Goal: Task Accomplishment & Management: Manage account settings

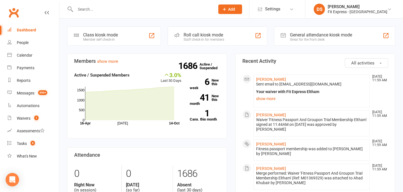
click at [13, 13] on link "Clubworx" at bounding box center [14, 13] width 14 height 14
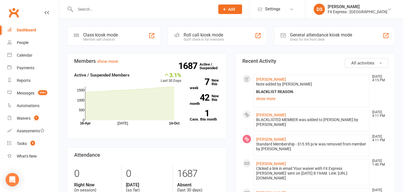
click at [271, 93] on div "BLACKLIST REASON." at bounding box center [311, 91] width 111 height 5
click at [271, 99] on link "show more" at bounding box center [311, 99] width 111 height 8
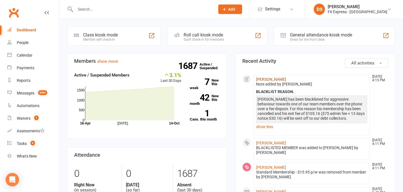
click at [261, 79] on link "steven park" at bounding box center [271, 79] width 30 height 4
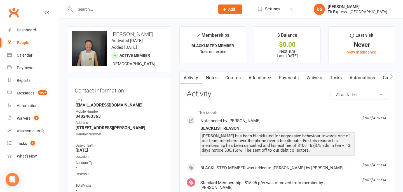
click at [283, 78] on link "Payments" at bounding box center [289, 77] width 28 height 13
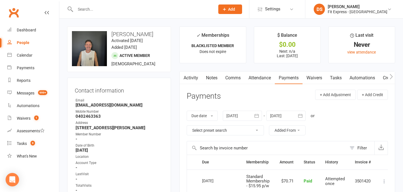
click at [279, 118] on div at bounding box center [285, 116] width 39 height 10
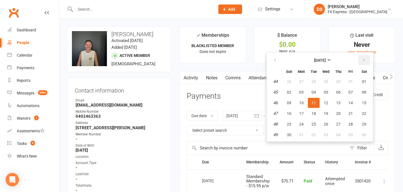
click at [362, 59] on icon "button" at bounding box center [364, 60] width 4 height 4
click at [288, 82] on span "01" at bounding box center [289, 81] width 4 height 4
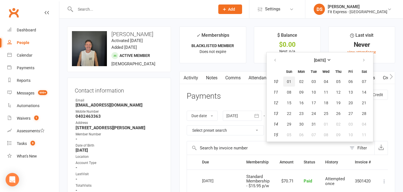
type input "01 Mar 2026"
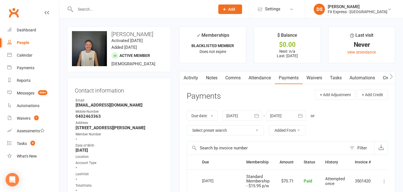
click at [14, 13] on link "Clubworx" at bounding box center [14, 13] width 14 height 14
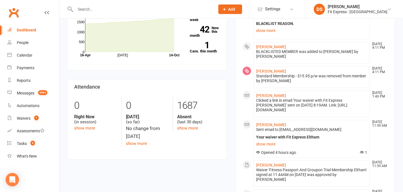
scroll to position [74, 0]
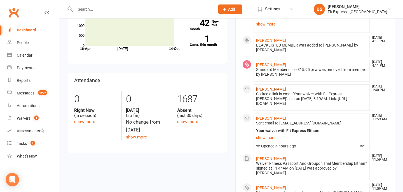
click at [274, 87] on link "Kaitlyn Lauretta" at bounding box center [271, 89] width 30 height 4
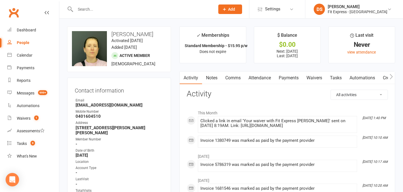
click at [282, 81] on link "Payments" at bounding box center [289, 77] width 28 height 13
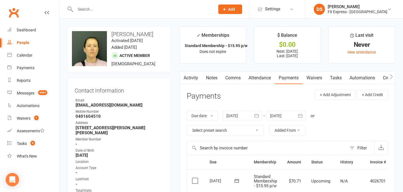
click at [190, 79] on link "Activity" at bounding box center [191, 77] width 22 height 13
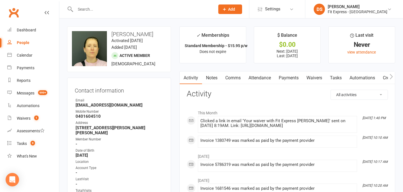
click at [14, 13] on link "Clubworx" at bounding box center [14, 13] width 14 height 14
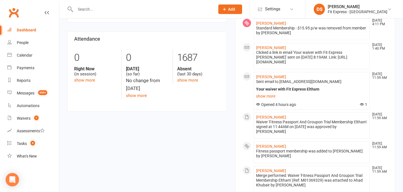
scroll to position [141, 0]
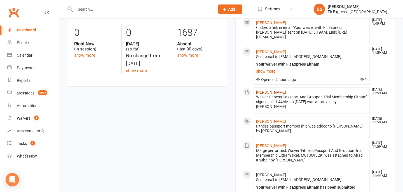
click at [268, 94] on link "[PERSON_NAME]" at bounding box center [271, 92] width 30 height 4
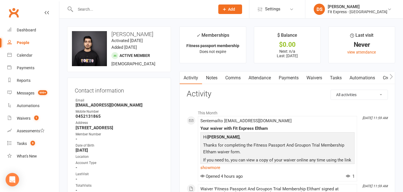
click at [294, 79] on link "Payments" at bounding box center [289, 77] width 28 height 13
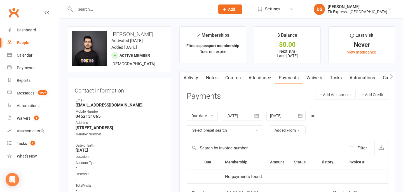
click at [16, 10] on link "Clubworx" at bounding box center [14, 13] width 14 height 14
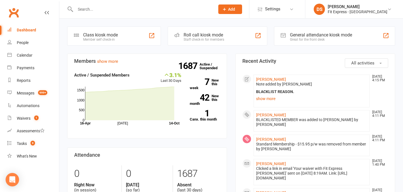
click at [167, 13] on input "text" at bounding box center [142, 9] width 137 height 8
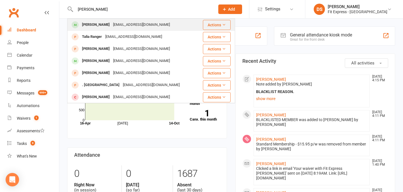
type input "talia ruy"
click at [163, 22] on div "Talia Ruyter ruytertalia@gmail.com" at bounding box center [135, 24] width 135 height 11
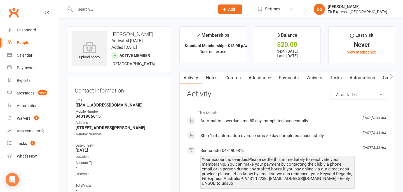
click at [284, 76] on link "Payments" at bounding box center [289, 77] width 28 height 13
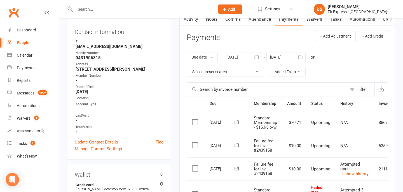
scroll to position [57, 0]
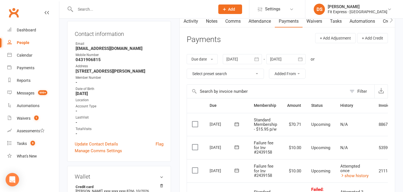
click at [246, 56] on div at bounding box center [242, 59] width 39 height 10
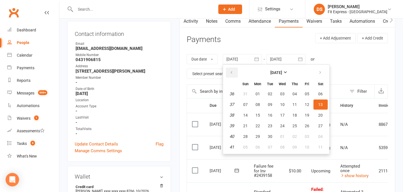
click at [231, 73] on icon "button" at bounding box center [231, 72] width 4 height 4
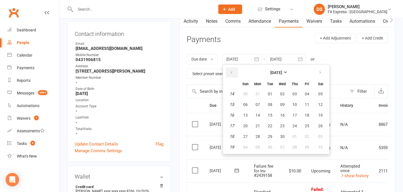
click at [231, 73] on icon "button" at bounding box center [231, 72] width 4 height 4
click at [283, 94] on span "01" at bounding box center [282, 94] width 4 height 4
type input "01 Jan 2025"
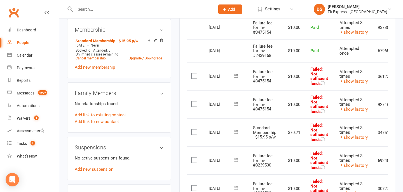
scroll to position [251, 0]
click at [374, 7] on div "[PERSON_NAME]" at bounding box center [358, 6] width 60 height 5
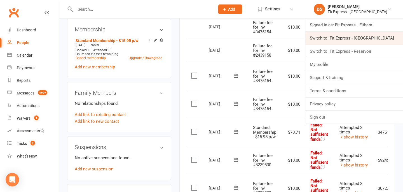
click at [376, 40] on link "Switch to: Fit Express - [GEOGRAPHIC_DATA]" at bounding box center [354, 38] width 98 height 13
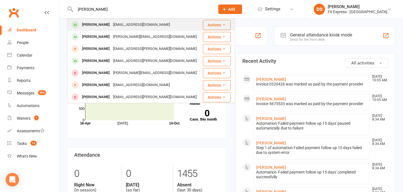
type input "hayden lap"
click at [126, 28] on div "[EMAIL_ADDRESS][DOMAIN_NAME]" at bounding box center [141, 25] width 60 height 8
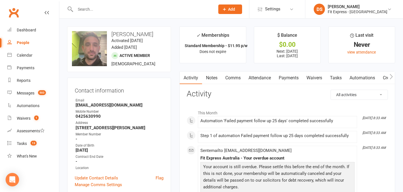
click at [286, 78] on link "Payments" at bounding box center [289, 77] width 28 height 13
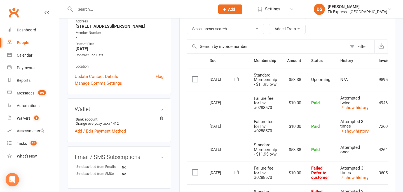
scroll to position [79, 0]
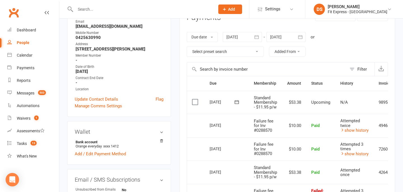
click at [241, 34] on div at bounding box center [242, 37] width 39 height 10
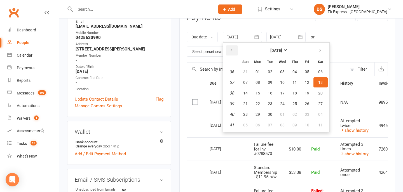
click at [231, 48] on icon "button" at bounding box center [231, 50] width 4 height 4
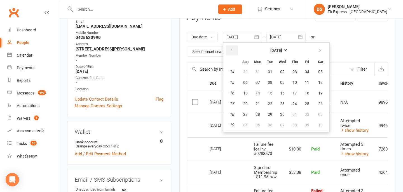
click at [231, 48] on icon "button" at bounding box center [231, 50] width 4 height 4
click at [320, 72] on span "01" at bounding box center [320, 71] width 4 height 4
type input "01 Mar 2025"
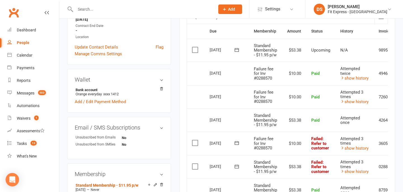
scroll to position [0, 30]
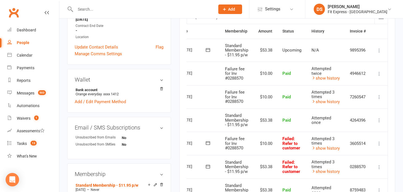
click at [380, 167] on icon at bounding box center [379, 167] width 6 height 6
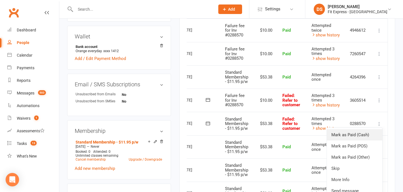
scroll to position [176, 0]
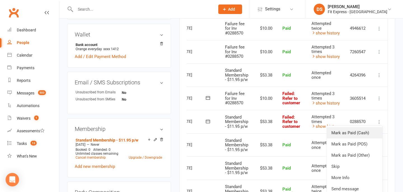
click at [365, 132] on link "Mark as Paid (Cash)" at bounding box center [354, 132] width 55 height 11
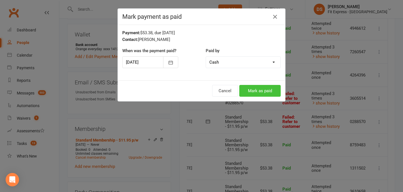
click at [272, 90] on button "Mark as paid" at bounding box center [259, 91] width 41 height 12
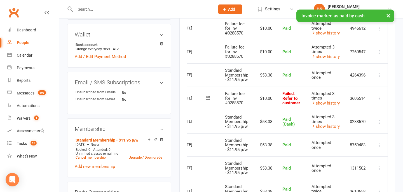
click at [380, 98] on icon at bounding box center [379, 98] width 6 height 6
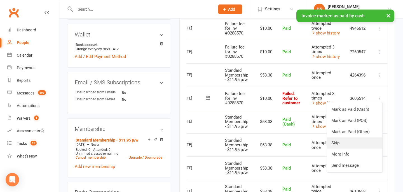
click at [348, 141] on link "Skip" at bounding box center [354, 142] width 55 height 11
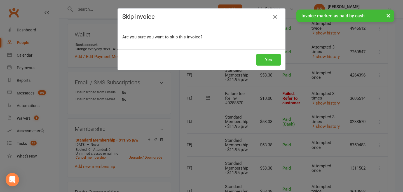
click at [268, 61] on button "Yes" at bounding box center [268, 60] width 24 height 12
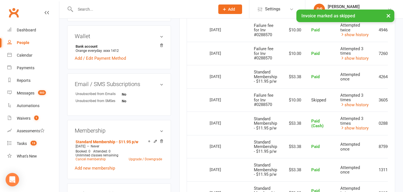
scroll to position [0, 0]
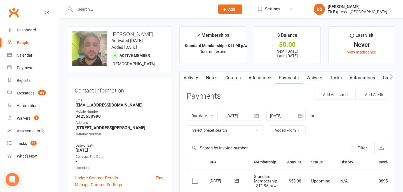
click at [128, 8] on input "text" at bounding box center [142, 9] width 137 height 8
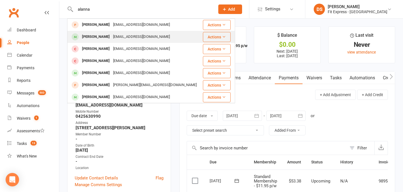
type input "alanna"
click at [130, 37] on div "Atcigagna@gmail.com" at bounding box center [141, 37] width 60 height 8
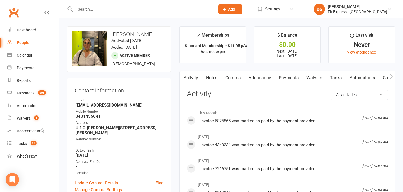
click at [137, 12] on input "text" at bounding box center [142, 9] width 137 height 8
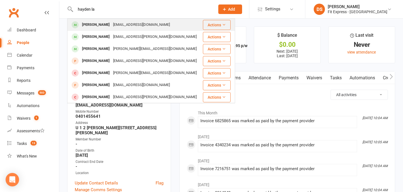
type input "hayden la"
click at [136, 27] on div "haydenpatrick_95@hotmail.com" at bounding box center [141, 25] width 60 height 8
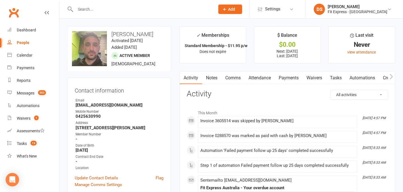
click at [318, 79] on link "Waivers" at bounding box center [315, 77] width 24 height 13
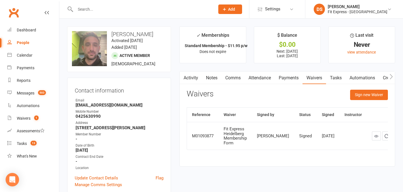
click at [16, 13] on link "Clubworx" at bounding box center [14, 13] width 14 height 14
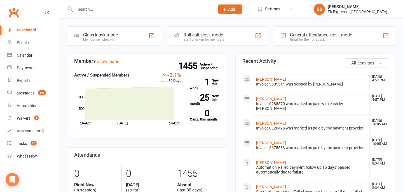
click at [271, 79] on link "[PERSON_NAME]" at bounding box center [271, 79] width 30 height 4
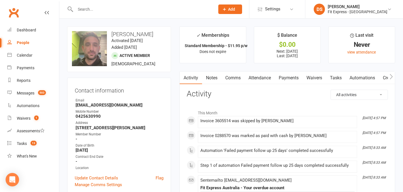
click at [293, 79] on link "Payments" at bounding box center [289, 77] width 28 height 13
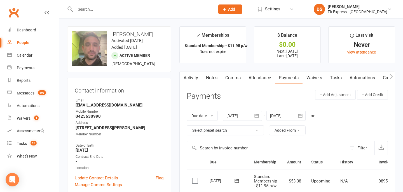
click at [14, 10] on link "Clubworx" at bounding box center [14, 13] width 14 height 14
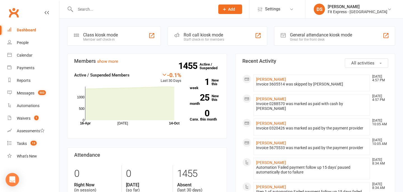
click at [11, 12] on link "Clubworx" at bounding box center [14, 13] width 14 height 14
click at [10, 14] on link "Clubworx" at bounding box center [14, 13] width 14 height 14
click at [369, 11] on div "Fit Express - [GEOGRAPHIC_DATA]" at bounding box center [358, 11] width 60 height 5
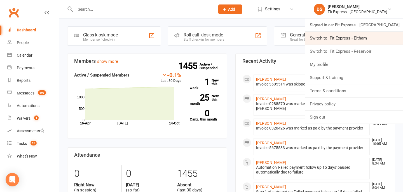
click at [361, 44] on link "Switch to: Fit Express - Eltham" at bounding box center [354, 38] width 98 height 13
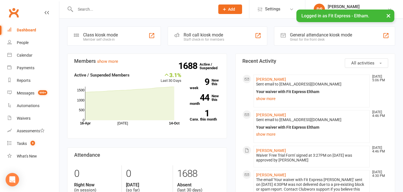
click at [95, 10] on input "text" at bounding box center [142, 9] width 137 height 8
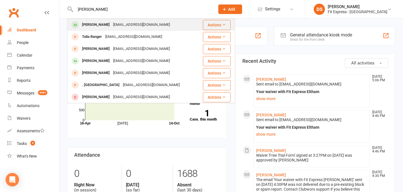
type input "talia ruy"
click at [90, 22] on div "Talia Ruyter" at bounding box center [95, 25] width 31 height 8
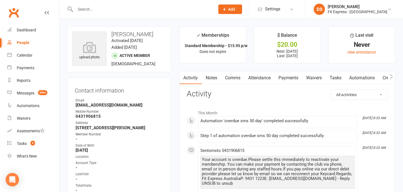
click at [308, 75] on link "Waivers" at bounding box center [314, 77] width 24 height 13
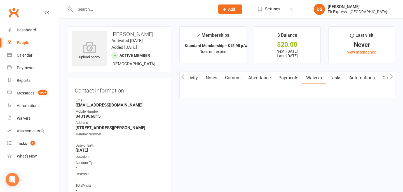
click at [287, 76] on link "Payments" at bounding box center [289, 77] width 28 height 13
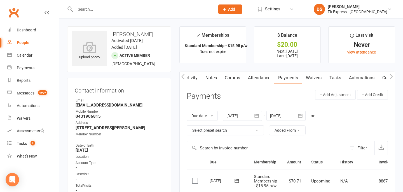
click at [244, 114] on div at bounding box center [242, 116] width 39 height 10
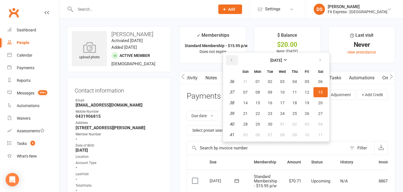
click at [233, 62] on icon "button" at bounding box center [231, 60] width 4 height 4
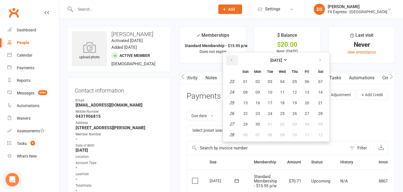
click at [233, 62] on icon "button" at bounding box center [231, 60] width 4 height 4
click at [317, 81] on button "01" at bounding box center [320, 81] width 14 height 10
type input "01 Feb 2025"
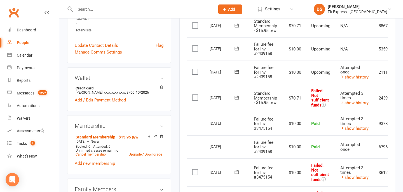
scroll to position [155, 0]
click at [99, 163] on link "Add new membership" at bounding box center [95, 163] width 40 height 5
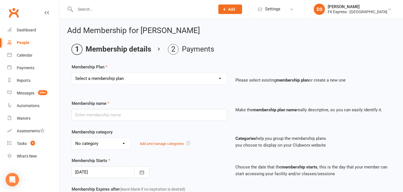
click at [130, 82] on select "Select a membership plan Create new Membership Plan $12.50 P/W Standard Members…" at bounding box center [149, 78] width 155 height 11
select select "33"
click at [72, 73] on select "Select a membership plan Create new Membership Plan $12.50 P/W Standard Members…" at bounding box center [149, 78] width 155 height 11
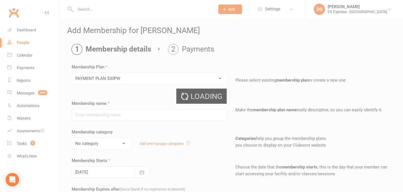
type input "PAYMENT PLAN $30PW"
type input "12"
select select "1"
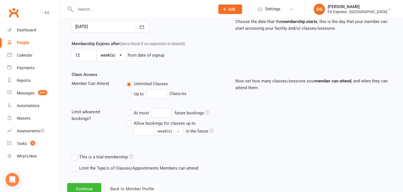
scroll to position [164, 0]
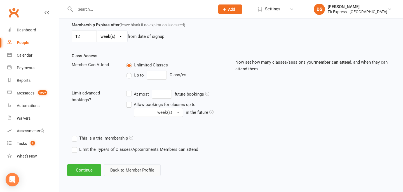
click at [125, 169] on button "Back to Member Profile" at bounding box center [132, 170] width 57 height 12
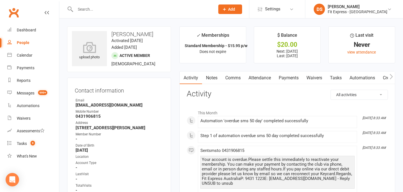
click at [294, 81] on link "Payments" at bounding box center [289, 77] width 28 height 13
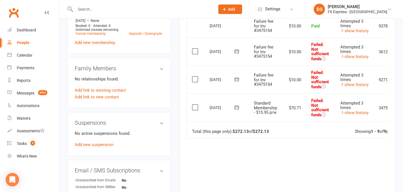
scroll to position [268, 0]
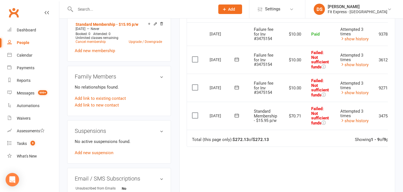
click at [102, 53] on div "Membership Standard Membership - $15.95 p/w Jul 8 2025 — Never Booked: 0 Attend…" at bounding box center [119, 32] width 104 height 59
click at [103, 51] on link "Add new membership" at bounding box center [95, 50] width 40 height 5
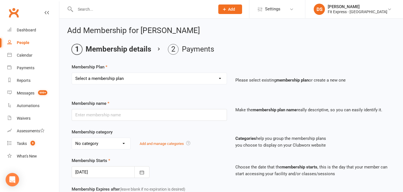
click at [158, 80] on select "Select a membership plan Create new Membership Plan $12.50 P/W Standard Members…" at bounding box center [149, 78] width 155 height 11
click at [32, 30] on div "Dashboard" at bounding box center [26, 30] width 19 height 4
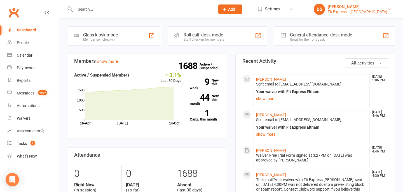
click at [346, 5] on div "[PERSON_NAME]" at bounding box center [358, 6] width 60 height 5
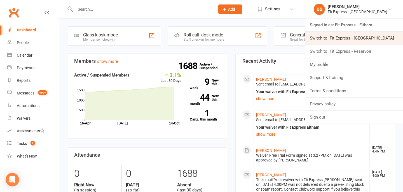
click at [350, 33] on link "Switch to: Fit Express - Heidelberg" at bounding box center [354, 38] width 98 height 13
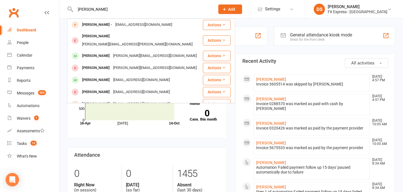
type input "[PERSON_NAME]"
click at [343, 12] on div "Fit Express - [GEOGRAPHIC_DATA]" at bounding box center [358, 11] width 60 height 5
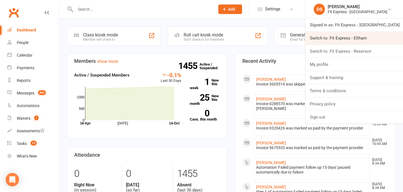
click at [344, 37] on link "Switch to: Fit Express - Eltham" at bounding box center [354, 38] width 98 height 13
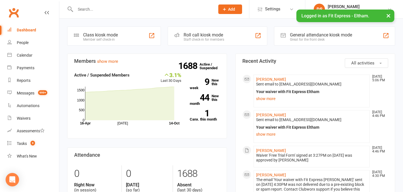
click at [156, 10] on input "text" at bounding box center [142, 9] width 137 height 8
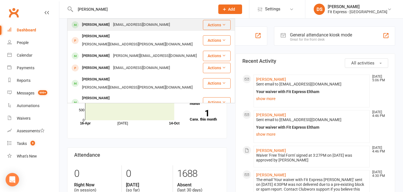
type input "adam r"
click at [137, 22] on div "roksaadam@gmail.com" at bounding box center [141, 25] width 60 height 8
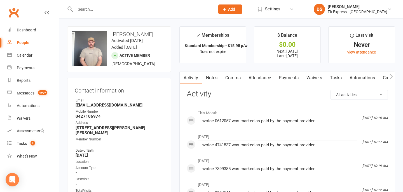
click at [283, 75] on link "Payments" at bounding box center [289, 77] width 28 height 13
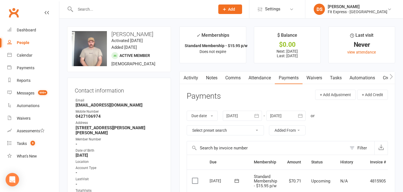
click at [10, 13] on link "Clubworx" at bounding box center [14, 13] width 14 height 14
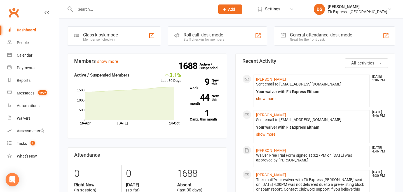
click at [262, 97] on link "show more" at bounding box center [311, 99] width 111 height 8
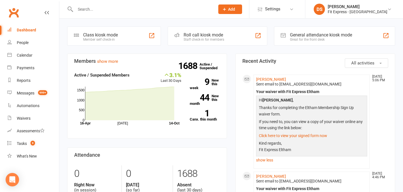
click at [12, 8] on link "Clubworx" at bounding box center [14, 13] width 14 height 14
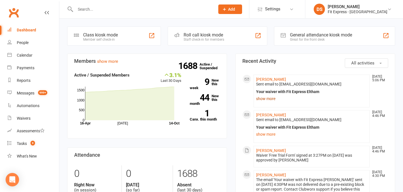
click at [269, 97] on link "show more" at bounding box center [311, 99] width 111 height 8
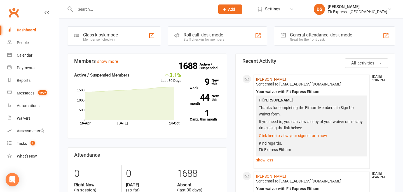
click at [265, 80] on link "[PERSON_NAME]" at bounding box center [271, 79] width 30 height 4
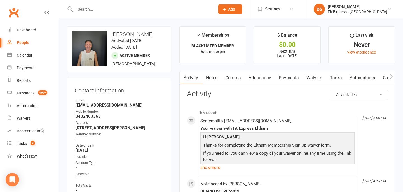
click at [12, 10] on link "Clubworx" at bounding box center [14, 13] width 14 height 14
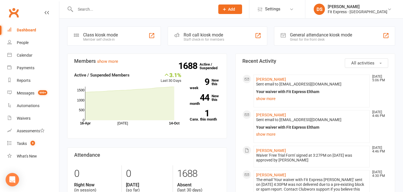
click at [15, 12] on link "Clubworx" at bounding box center [14, 13] width 14 height 14
click at [2, 12] on div "Clubworx" at bounding box center [29, 16] width 59 height 21
click at [10, 14] on link "Clubworx" at bounding box center [14, 13] width 14 height 14
click at [16, 14] on link "Clubworx" at bounding box center [14, 13] width 14 height 14
click at [12, 11] on link "Clubworx" at bounding box center [14, 13] width 14 height 14
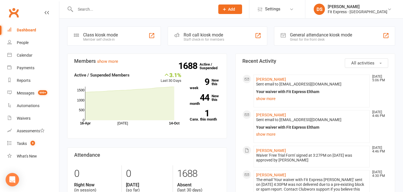
click at [267, 100] on link "show more" at bounding box center [311, 99] width 111 height 8
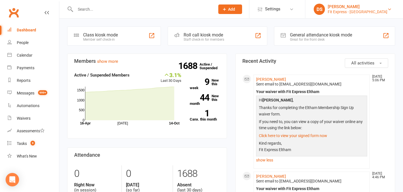
click at [370, 9] on div "Fit Express - Eltham" at bounding box center [358, 11] width 60 height 5
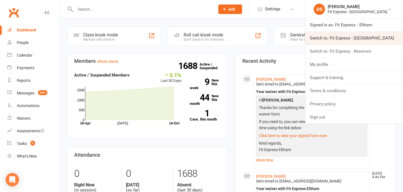
click at [372, 42] on link "Switch to: Fit Express - Heidelberg" at bounding box center [354, 38] width 98 height 13
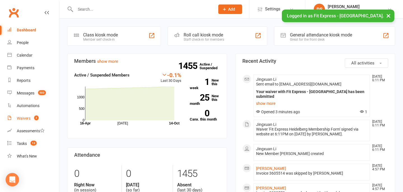
click at [29, 116] on div "Waivers" at bounding box center [24, 118] width 14 height 4
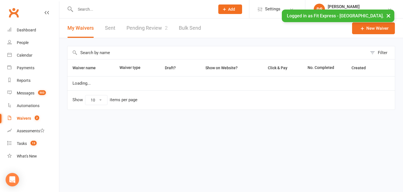
click at [133, 25] on link "Pending Review 2" at bounding box center [146, 27] width 41 height 19
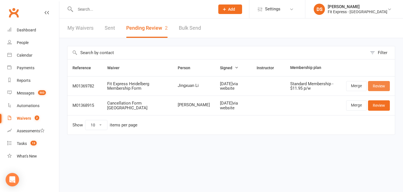
click at [376, 84] on link "Review" at bounding box center [379, 86] width 22 height 10
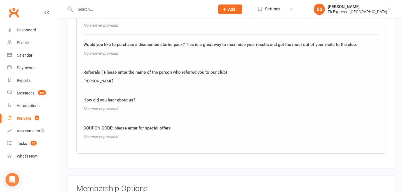
scroll to position [491, 0]
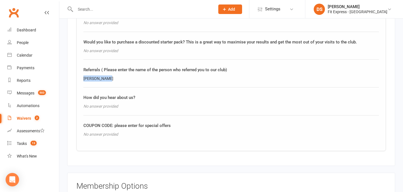
drag, startPoint x: 106, startPoint y: 70, endPoint x: 81, endPoint y: 71, distance: 25.2
click at [81, 71] on div "Questionnaire Starter packs, Medical and joint injury information. Medical Hist…" at bounding box center [230, 40] width 309 height 221
copy div "Luying Zhang"
click at [84, 55] on div "Questionnaire Starter packs, Medical and joint injury information. Medical Hist…" at bounding box center [230, 40] width 309 height 221
click at [78, 48] on div "Questionnaire Starter packs, Medical and joint injury information. Medical Hist…" at bounding box center [230, 40] width 309 height 221
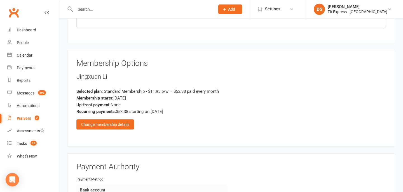
scroll to position [607, 0]
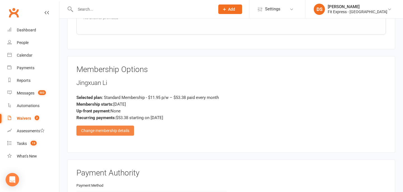
click at [121, 125] on div "Change membership details" at bounding box center [105, 130] width 58 height 10
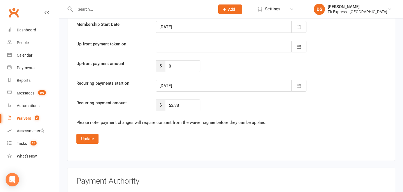
scroll to position [1166, 0]
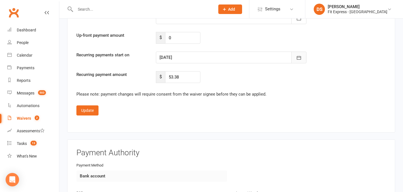
click at [292, 51] on button "button" at bounding box center [298, 57] width 15 height 12
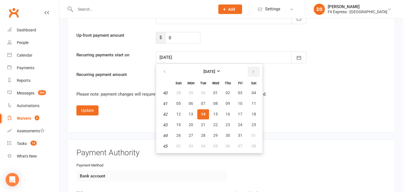
click at [252, 67] on button "button" at bounding box center [254, 72] width 12 height 10
click at [252, 90] on span "01" at bounding box center [254, 92] width 4 height 4
type input "[DATE]"
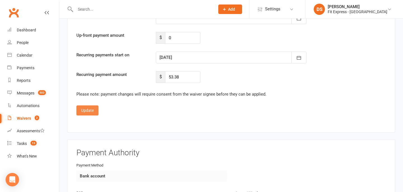
click at [96, 105] on button "Update" at bounding box center [87, 110] width 22 height 10
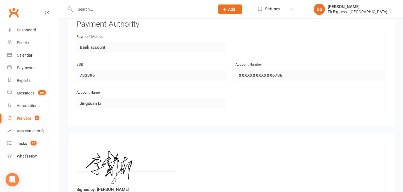
scroll to position [794, 0]
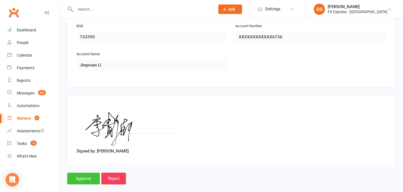
click at [78, 172] on input "Approve" at bounding box center [83, 178] width 33 height 12
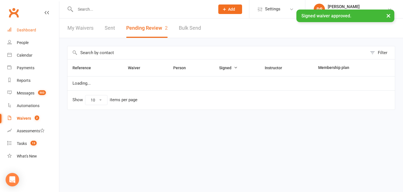
click at [29, 34] on link "Dashboard" at bounding box center [33, 30] width 52 height 13
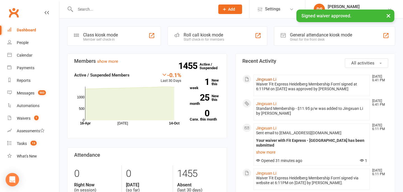
click at [268, 79] on link "Jingxuan Li" at bounding box center [266, 79] width 20 height 4
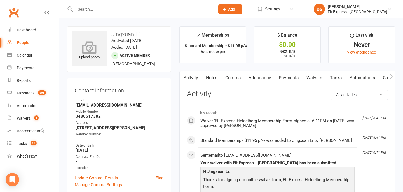
click at [86, 49] on icon at bounding box center [89, 47] width 39 height 12
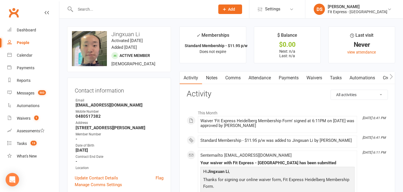
click at [290, 80] on link "Payments" at bounding box center [289, 77] width 28 height 13
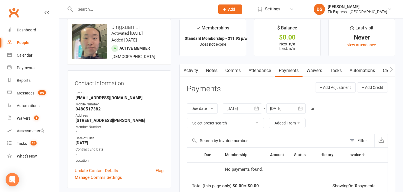
scroll to position [13, 0]
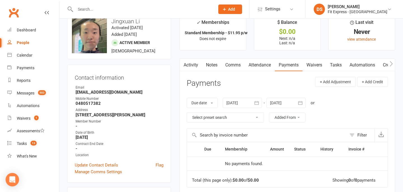
click at [285, 102] on div at bounding box center [285, 103] width 39 height 10
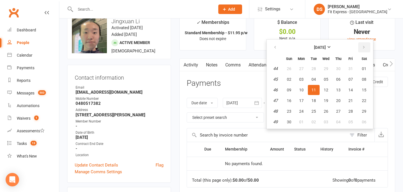
click at [362, 50] on button "button" at bounding box center [364, 47] width 12 height 10
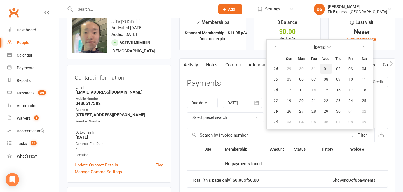
click at [326, 68] on span "01" at bounding box center [326, 68] width 4 height 4
type input "01 Apr 2026"
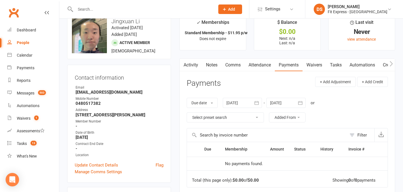
scroll to position [0, 0]
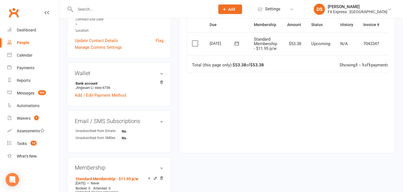
scroll to position [85, 0]
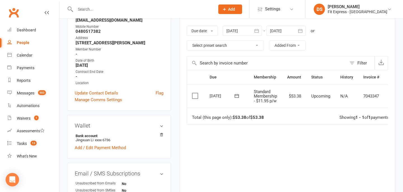
click at [290, 27] on div at bounding box center [285, 31] width 39 height 10
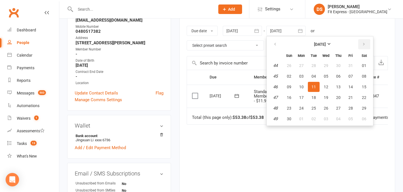
click at [365, 41] on button "button" at bounding box center [364, 44] width 12 height 10
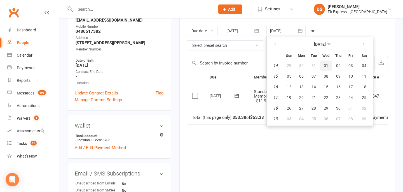
click at [326, 66] on span "01" at bounding box center [326, 65] width 4 height 4
type input "[DATE]"
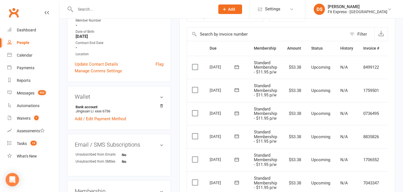
scroll to position [112, 0]
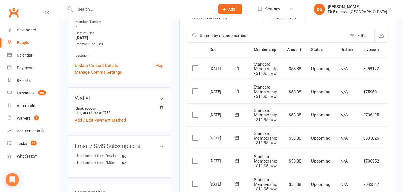
click at [15, 12] on link "Clubworx" at bounding box center [14, 13] width 14 height 14
click at [124, 8] on input "text" at bounding box center [142, 9] width 137 height 8
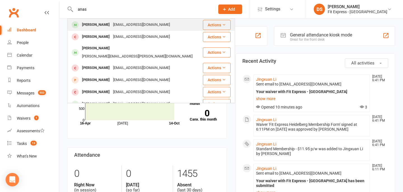
type input "anas"
click at [102, 27] on div "[PERSON_NAME]" at bounding box center [95, 25] width 31 height 8
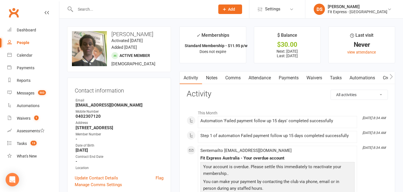
click at [282, 78] on link "Payments" at bounding box center [289, 77] width 28 height 13
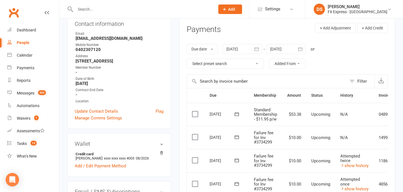
scroll to position [82, 0]
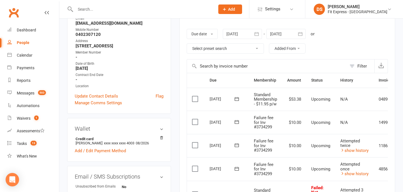
click at [233, 32] on div at bounding box center [242, 34] width 39 height 10
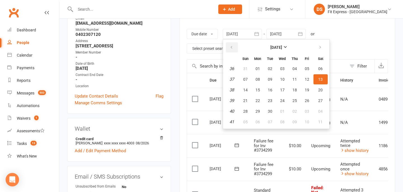
click at [235, 48] on button "button" at bounding box center [232, 47] width 12 height 10
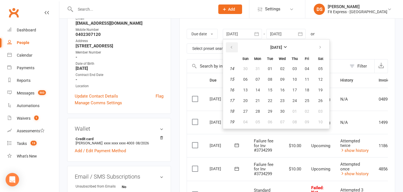
click at [235, 48] on button "button" at bounding box center [232, 47] width 12 height 10
click at [244, 66] on span "01" at bounding box center [245, 68] width 4 height 4
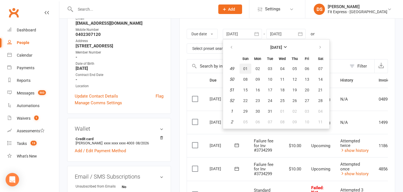
type input "[DATE]"
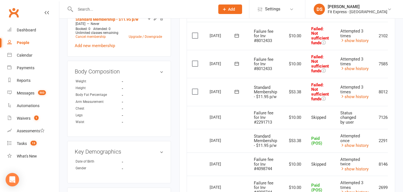
scroll to position [0, 30]
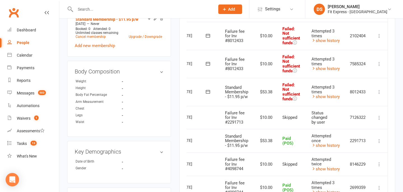
click at [378, 92] on icon at bounding box center [379, 92] width 6 height 6
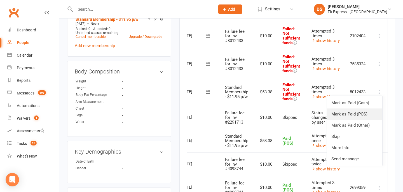
click at [362, 112] on link "Mark as Paid (POS)" at bounding box center [354, 113] width 55 height 11
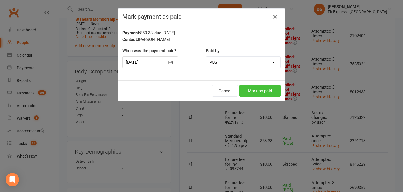
click at [267, 89] on button "Mark as paid" at bounding box center [259, 91] width 41 height 12
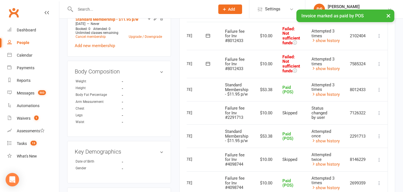
click at [378, 61] on icon at bounding box center [379, 64] width 6 height 6
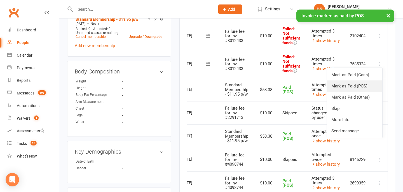
click at [362, 85] on link "Mark as Paid (POS)" at bounding box center [354, 85] width 55 height 11
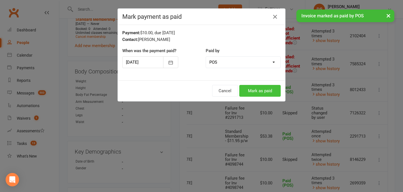
click at [265, 86] on button "Mark as paid" at bounding box center [259, 91] width 41 height 12
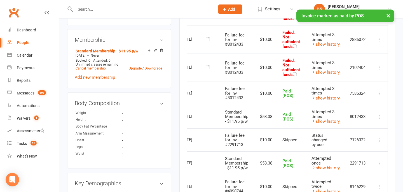
scroll to position [260, 0]
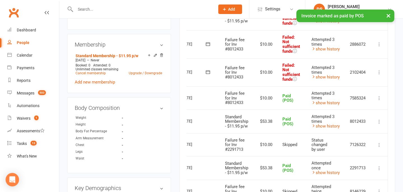
click at [384, 73] on td "Mark as Paid (Cash) Mark as Paid (POS) Mark as Paid (Other) Skip More Info Send…" at bounding box center [379, 72] width 17 height 28
click at [380, 73] on icon at bounding box center [379, 72] width 6 height 6
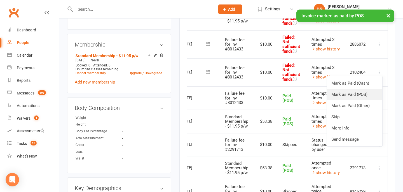
click at [368, 95] on link "Mark as Paid (POS)" at bounding box center [354, 94] width 55 height 11
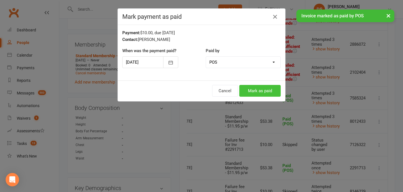
click at [268, 95] on button "Mark as paid" at bounding box center [259, 91] width 41 height 12
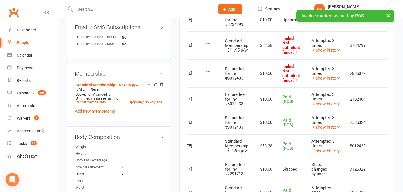
scroll to position [228, 0]
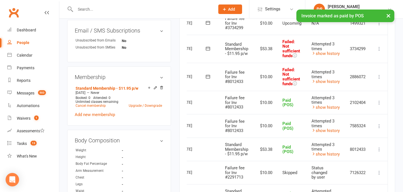
click at [377, 77] on icon at bounding box center [379, 77] width 6 height 6
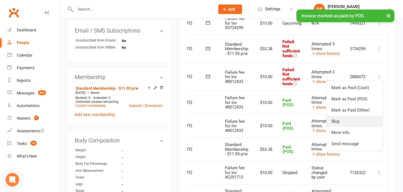
click at [352, 117] on link "Skip" at bounding box center [354, 121] width 55 height 11
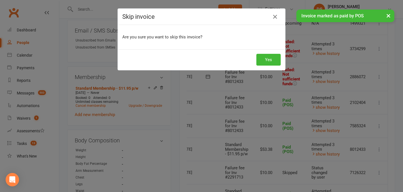
click at [255, 58] on div "Yes" at bounding box center [201, 59] width 167 height 21
click at [270, 59] on button "Yes" at bounding box center [268, 60] width 24 height 12
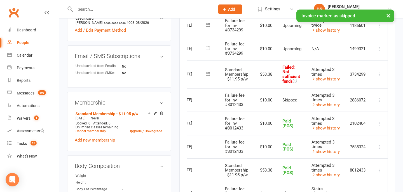
scroll to position [202, 0]
click at [380, 74] on icon at bounding box center [379, 75] width 6 height 6
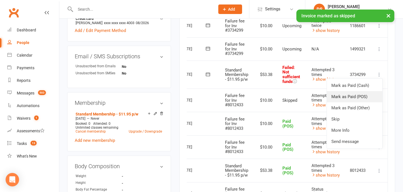
click at [359, 96] on link "Mark as Paid (POS)" at bounding box center [354, 96] width 55 height 11
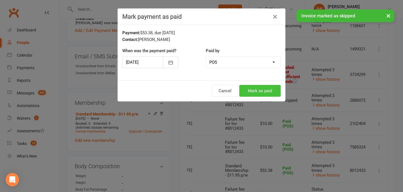
click at [267, 92] on button "Mark as paid" at bounding box center [259, 91] width 41 height 12
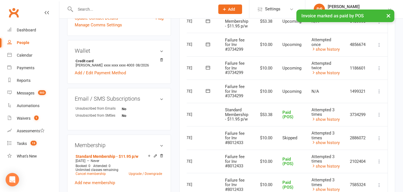
scroll to position [159, 0]
click at [380, 64] on td "Mark as Paid (Cash) Mark as Paid (POS) Mark as Paid (Other) Skip Change amount …" at bounding box center [379, 69] width 17 height 24
click at [380, 67] on icon at bounding box center [379, 69] width 6 height 6
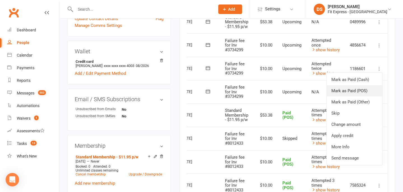
click at [364, 90] on link "Mark as Paid (POS)" at bounding box center [354, 90] width 55 height 11
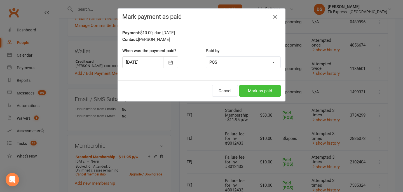
click at [266, 96] on button "Mark as paid" at bounding box center [259, 91] width 41 height 12
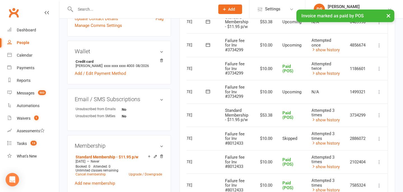
click at [380, 92] on icon at bounding box center [379, 92] width 6 height 6
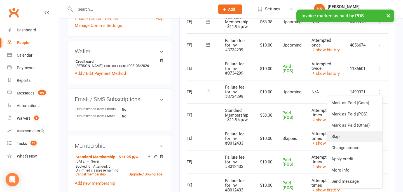
click at [347, 131] on link "Skip" at bounding box center [354, 136] width 55 height 11
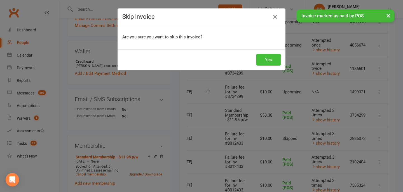
click at [262, 58] on button "Yes" at bounding box center [268, 60] width 24 height 12
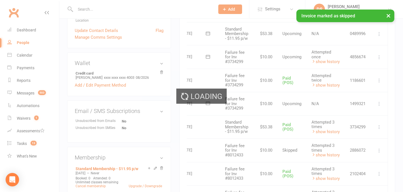
scroll to position [144, 0]
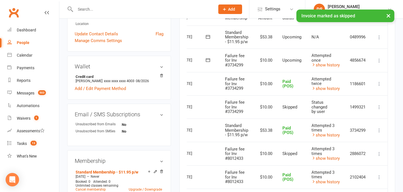
click at [377, 61] on icon at bounding box center [379, 61] width 6 height 6
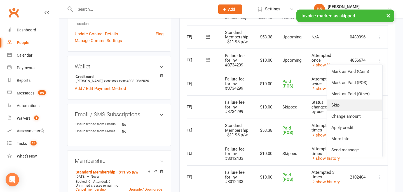
click at [343, 102] on link "Skip" at bounding box center [354, 104] width 55 height 11
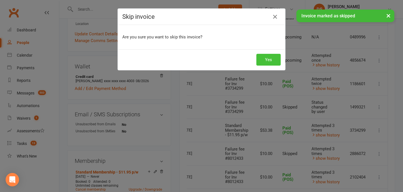
click at [264, 62] on button "Yes" at bounding box center [268, 60] width 24 height 12
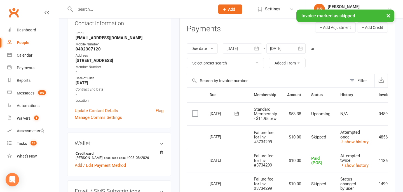
scroll to position [0, 0]
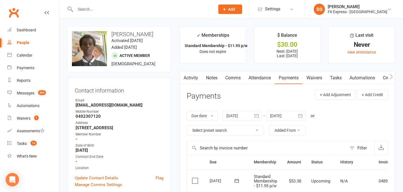
click at [15, 13] on link "Clubworx" at bounding box center [14, 13] width 14 height 14
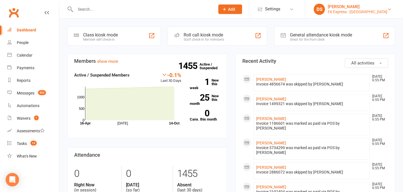
click at [339, 10] on link "DS [PERSON_NAME] Fit Express - [GEOGRAPHIC_DATA]" at bounding box center [354, 9] width 81 height 11
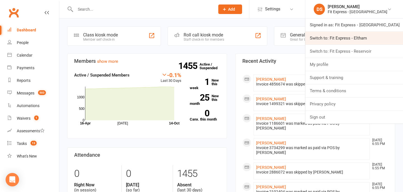
click at [351, 39] on link "Switch to: Fit Express - Eltham" at bounding box center [354, 38] width 98 height 13
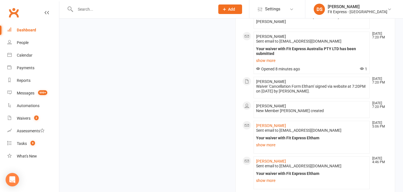
scroll to position [209, 0]
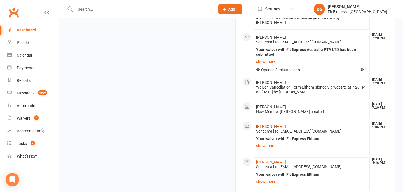
click at [263, 124] on link "[PERSON_NAME]" at bounding box center [271, 126] width 30 height 4
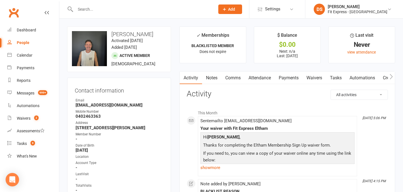
click at [218, 76] on link "Notes" at bounding box center [211, 77] width 19 height 13
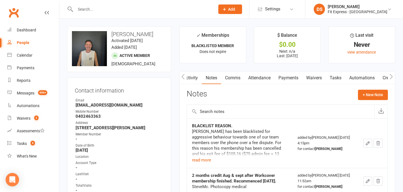
click at [310, 79] on link "Waivers" at bounding box center [314, 77] width 24 height 13
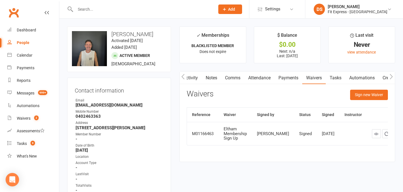
click at [192, 76] on link "Activity" at bounding box center [190, 77] width 22 height 13
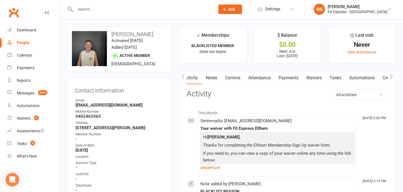
click at [183, 77] on icon "button" at bounding box center [182, 77] width 3 height 6
click at [89, 18] on div at bounding box center [139, 9] width 144 height 18
click at [98, 13] on div at bounding box center [139, 9] width 144 height 18
click at [100, 6] on input "text" at bounding box center [142, 9] width 137 height 8
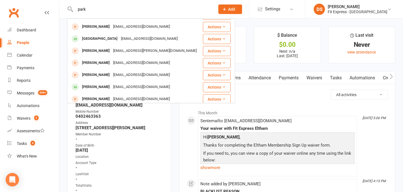
scroll to position [106, 0]
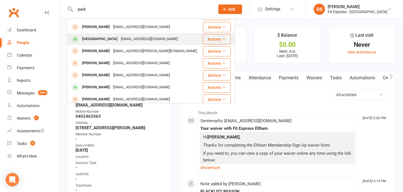
type input "park"
click at [119, 41] on div "[EMAIL_ADDRESS][DOMAIN_NAME]" at bounding box center [149, 39] width 60 height 8
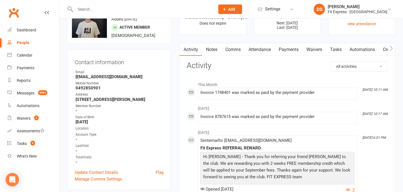
scroll to position [24, 0]
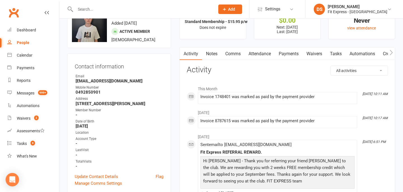
click at [219, 57] on link "Notes" at bounding box center [211, 53] width 19 height 13
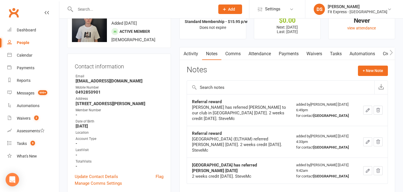
click at [193, 54] on link "Activity" at bounding box center [191, 53] width 22 height 13
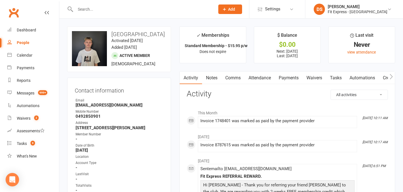
click at [304, 80] on link "Waivers" at bounding box center [315, 77] width 24 height 13
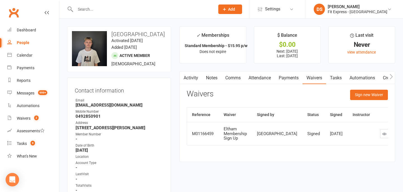
click at [301, 84] on div "Activity Notes Comms Attendance Payments Waivers Tasks Automations Credit balan…" at bounding box center [287, 116] width 216 height 91
click at [298, 79] on link "Payments" at bounding box center [289, 77] width 28 height 13
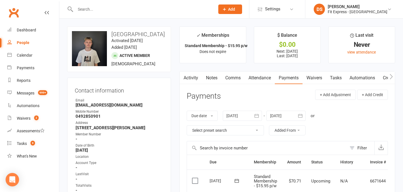
click at [13, 11] on link "Clubworx" at bounding box center [14, 13] width 14 height 14
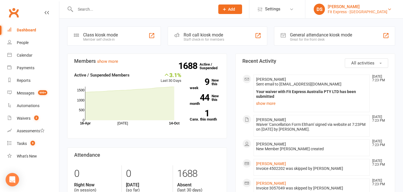
click at [348, 11] on div "Fit Express - [GEOGRAPHIC_DATA]" at bounding box center [358, 11] width 60 height 5
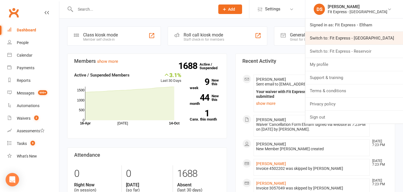
click at [353, 41] on link "Switch to: Fit Express - [GEOGRAPHIC_DATA]" at bounding box center [354, 38] width 98 height 13
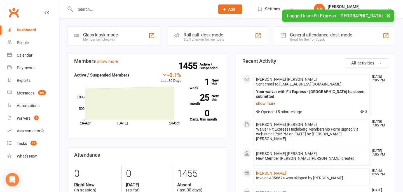
click at [273, 99] on link "show more" at bounding box center [311, 103] width 111 height 8
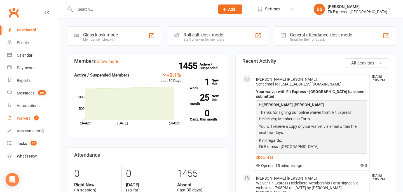
click at [26, 122] on link "Waivers 2" at bounding box center [33, 118] width 52 height 13
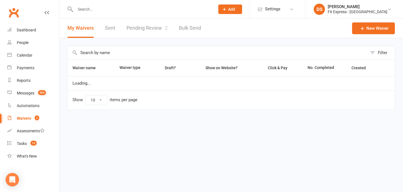
click at [153, 17] on div at bounding box center [139, 9] width 144 height 18
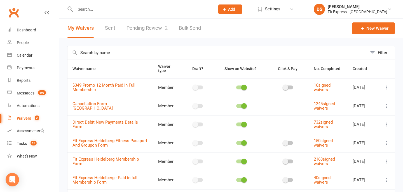
click at [150, 27] on link "Pending Review 2" at bounding box center [146, 27] width 41 height 19
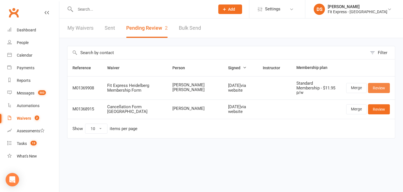
click at [373, 87] on link "Review" at bounding box center [379, 88] width 22 height 10
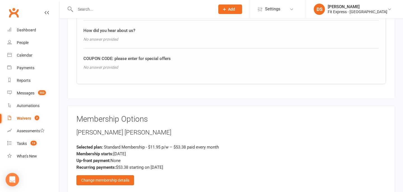
scroll to position [559, 0]
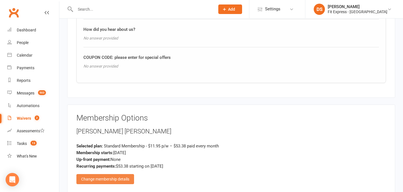
click at [125, 174] on div "Change membership details" at bounding box center [105, 179] width 58 height 10
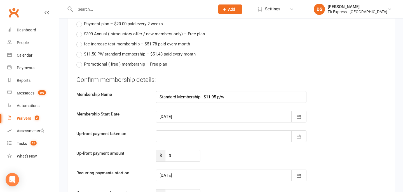
scroll to position [1067, 0]
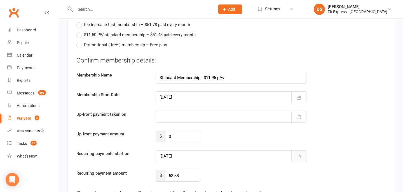
click at [303, 150] on button "button" at bounding box center [298, 156] width 15 height 12
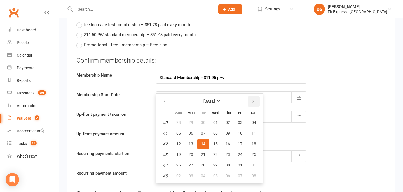
click at [253, 96] on button "button" at bounding box center [254, 101] width 12 height 10
click at [253, 120] on span "01" at bounding box center [254, 122] width 4 height 4
type input "[DATE]"
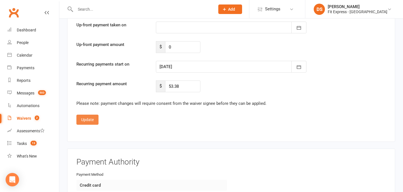
click at [83, 114] on button "Update" at bounding box center [87, 119] width 22 height 10
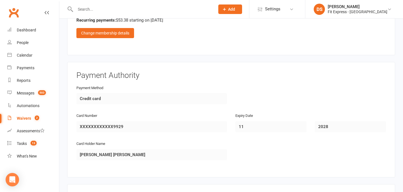
scroll to position [794, 0]
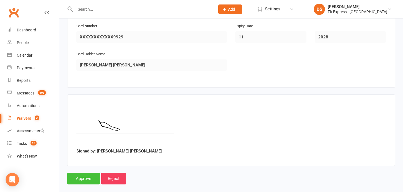
click at [75, 172] on input "Approve" at bounding box center [83, 178] width 33 height 12
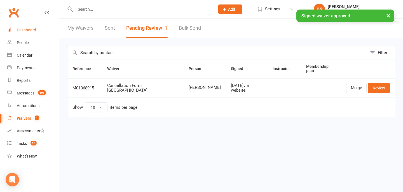
click at [30, 34] on link "Dashboard" at bounding box center [33, 30] width 52 height 13
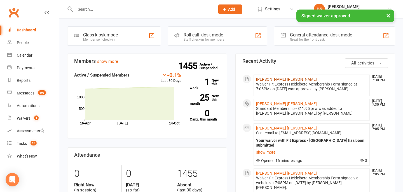
click at [280, 79] on link "Davinder Pal Walia" at bounding box center [286, 79] width 61 height 4
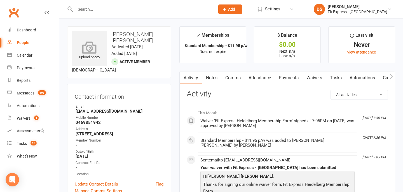
click at [86, 51] on icon at bounding box center [89, 47] width 39 height 12
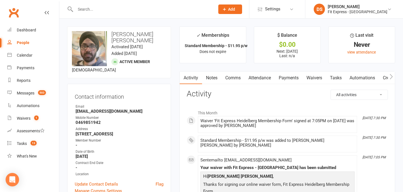
click at [289, 79] on link "Payments" at bounding box center [289, 77] width 28 height 13
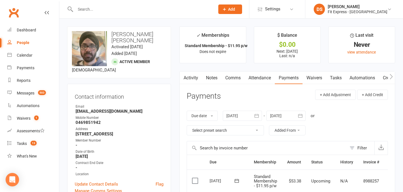
click at [287, 116] on div at bounding box center [285, 116] width 39 height 10
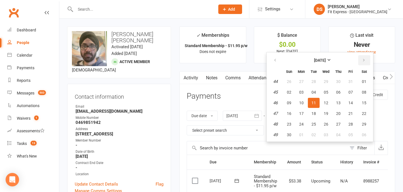
click at [364, 63] on button "button" at bounding box center [364, 60] width 12 height 10
click at [290, 81] on span "01" at bounding box center [289, 81] width 4 height 4
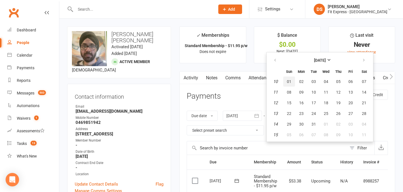
type input "01 Mar 2026"
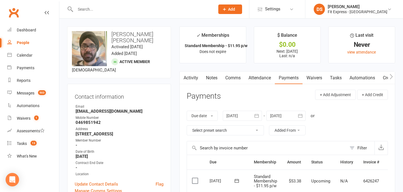
click at [81, 7] on input "text" at bounding box center [142, 9] width 137 height 8
click at [345, 12] on div "Fit Express - Heidelberg" at bounding box center [358, 11] width 60 height 5
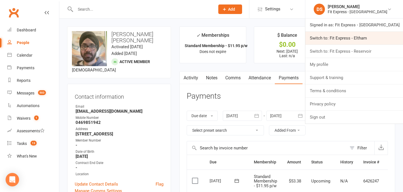
click at [350, 34] on link "Switch to: Fit Express - Eltham" at bounding box center [354, 38] width 98 height 13
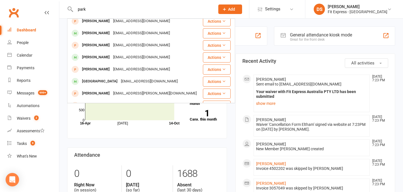
scroll to position [50, 0]
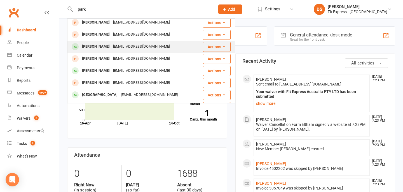
type input "park"
click at [139, 47] on div "[EMAIL_ADDRESS][DOMAIN_NAME]" at bounding box center [141, 47] width 60 height 8
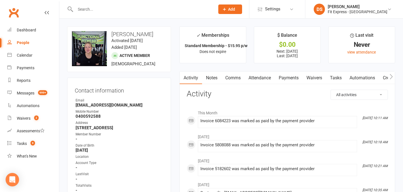
click at [215, 76] on link "Notes" at bounding box center [211, 77] width 19 height 13
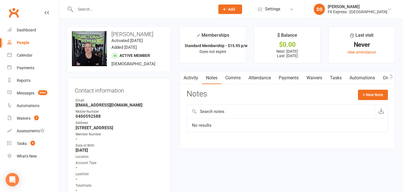
click at [190, 76] on link "Activity" at bounding box center [191, 77] width 22 height 13
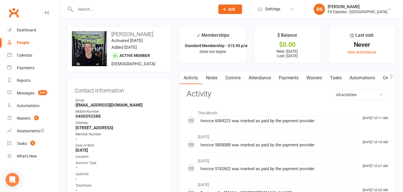
click at [97, 5] on input "text" at bounding box center [142, 9] width 137 height 8
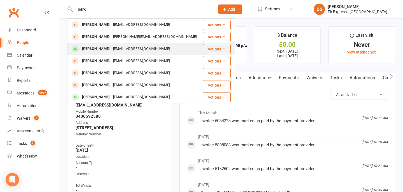
type input "park"
click at [126, 52] on div "k.park@latrobe.edu.au" at bounding box center [141, 49] width 60 height 8
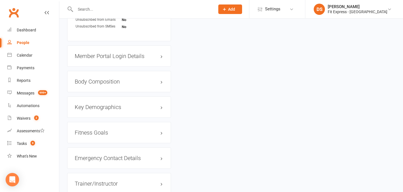
scroll to position [438, 0]
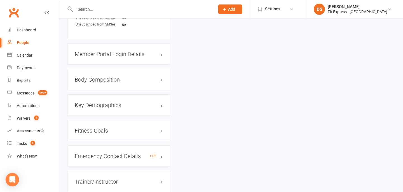
click at [162, 159] on h3 "Emergency Contact Details edit" at bounding box center [119, 156] width 89 height 6
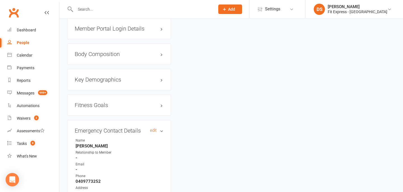
scroll to position [472, 0]
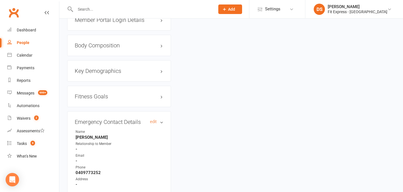
click at [163, 125] on h3 "Emergency Contact Details edit" at bounding box center [119, 122] width 89 height 6
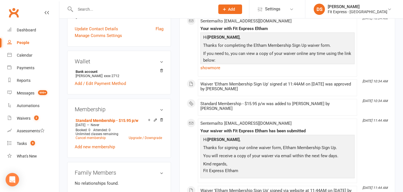
scroll to position [0, 0]
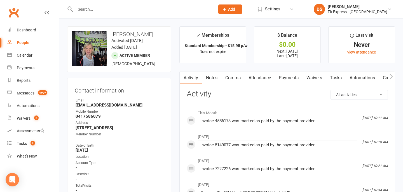
click at [92, 5] on div at bounding box center [139, 9] width 144 height 18
click at [90, 13] on div at bounding box center [139, 9] width 144 height 18
click at [90, 13] on input "text" at bounding box center [142, 9] width 137 height 8
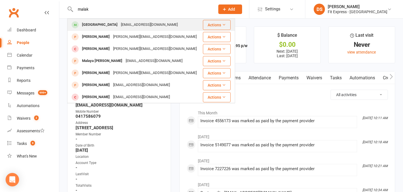
type input "malak"
click at [119, 22] on div "kaipark818@gmail.com" at bounding box center [149, 25] width 60 height 8
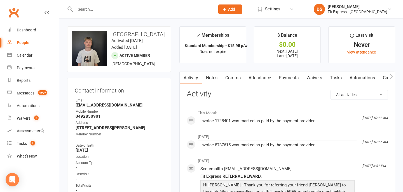
click at [212, 76] on link "Notes" at bounding box center [211, 77] width 19 height 13
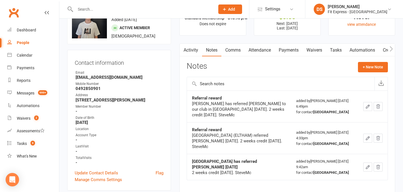
scroll to position [31, 0]
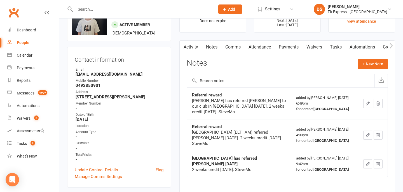
click at [160, 11] on input "text" at bounding box center [142, 9] width 137 height 8
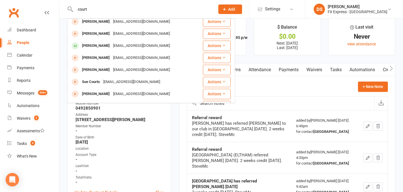
scroll to position [156, 0]
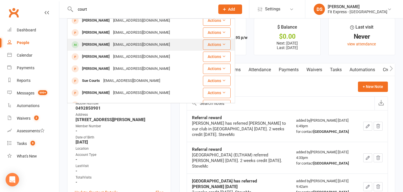
type input "court"
click at [149, 41] on div "courtneypark121@gmail.com" at bounding box center [141, 45] width 60 height 8
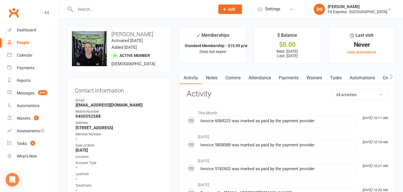
click at [12, 12] on link "Clubworx" at bounding box center [14, 13] width 14 height 14
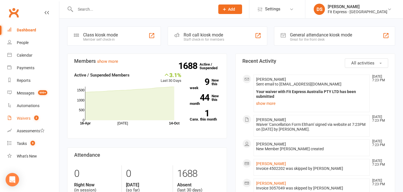
click at [30, 117] on div "Waivers" at bounding box center [24, 118] width 14 height 4
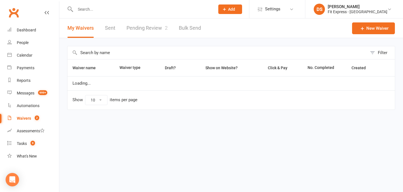
click at [129, 28] on link "Pending Review 2" at bounding box center [146, 27] width 41 height 19
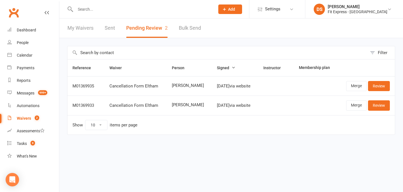
click at [154, 12] on input "text" at bounding box center [142, 9] width 137 height 8
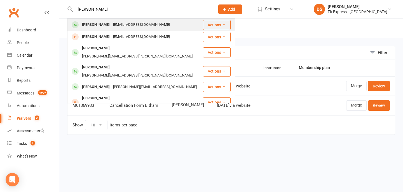
type input "[PERSON_NAME]"
click at [154, 20] on div "[PERSON_NAME] [EMAIL_ADDRESS][DOMAIN_NAME]" at bounding box center [135, 24] width 135 height 11
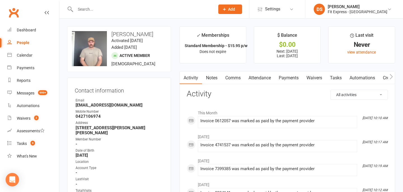
click at [11, 16] on link "Clubworx" at bounding box center [14, 13] width 14 height 14
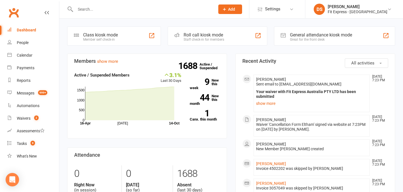
click at [11, 11] on link "Clubworx" at bounding box center [14, 13] width 14 height 14
click at [360, 13] on div "Fit Express - [GEOGRAPHIC_DATA]" at bounding box center [358, 11] width 60 height 5
click at [362, 15] on li "DS [PERSON_NAME] Fit Express - Eltham Signed in as: Fit Express - Eltham Switch…" at bounding box center [354, 9] width 98 height 18
click at [364, 11] on div "Fit Express - [GEOGRAPHIC_DATA]" at bounding box center [358, 11] width 60 height 5
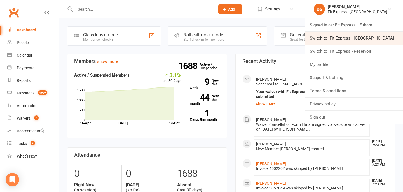
click at [361, 38] on link "Switch to: Fit Express - [GEOGRAPHIC_DATA]" at bounding box center [354, 38] width 98 height 13
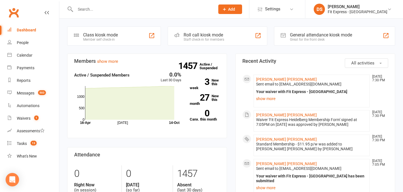
click at [179, 7] on input "text" at bounding box center [142, 9] width 137 height 8
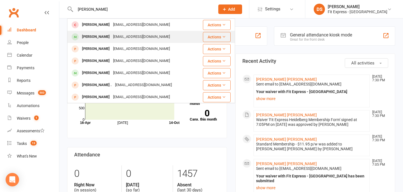
type input "thomas burns"
click at [159, 34] on div "Thomas Burns tomburns5280@gmail.com" at bounding box center [135, 36] width 134 height 11
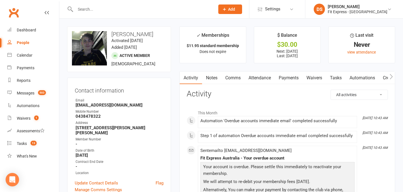
drag, startPoint x: 13, startPoint y: 13, endPoint x: 94, endPoint y: 14, distance: 81.4
click at [13, 13] on link "Clubworx" at bounding box center [14, 13] width 14 height 14
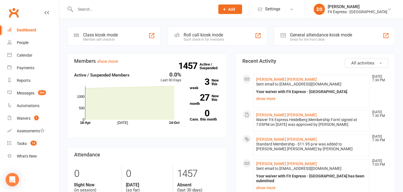
click at [16, 13] on link "Clubworx" at bounding box center [14, 13] width 14 height 14
click at [8, 17] on link "Clubworx" at bounding box center [14, 13] width 14 height 14
click at [351, 10] on div "Fit Express - [GEOGRAPHIC_DATA]" at bounding box center [358, 11] width 60 height 5
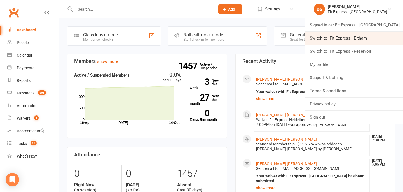
click at [353, 42] on link "Switch to: Fit Express - Eltham" at bounding box center [354, 38] width 98 height 13
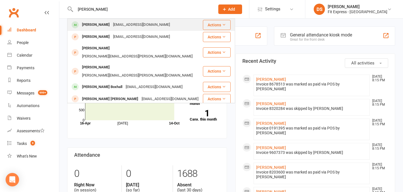
type input "kane davis"
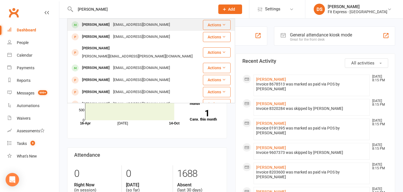
click at [123, 22] on div "kanemdavis@mail.com" at bounding box center [141, 25] width 60 height 8
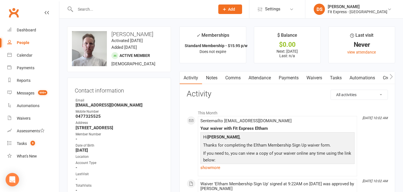
click at [285, 78] on link "Payments" at bounding box center [289, 77] width 28 height 13
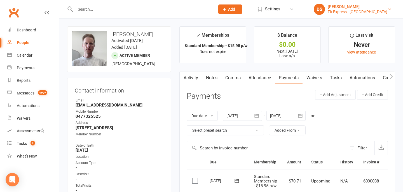
click at [343, 8] on div "[PERSON_NAME]" at bounding box center [358, 6] width 60 height 5
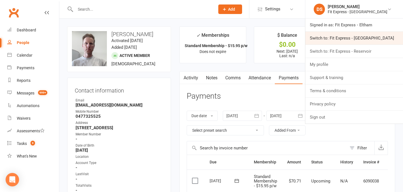
click at [348, 34] on link "Switch to: Fit Express - Heidelberg" at bounding box center [354, 38] width 98 height 13
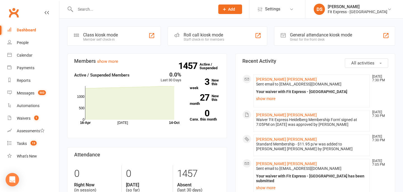
click at [174, 11] on input "text" at bounding box center [142, 9] width 137 height 8
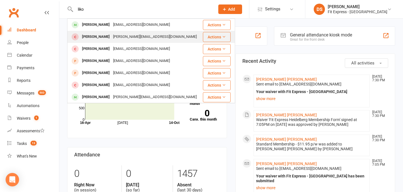
type input "liko"
click at [164, 36] on div "[PERSON_NAME] [PERSON_NAME][EMAIL_ADDRESS][DOMAIN_NAME]" at bounding box center [135, 36] width 135 height 11
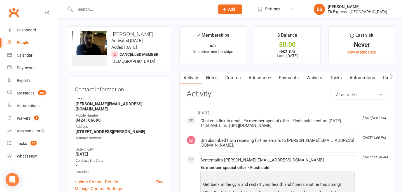
click at [135, 7] on input "text" at bounding box center [142, 9] width 137 height 8
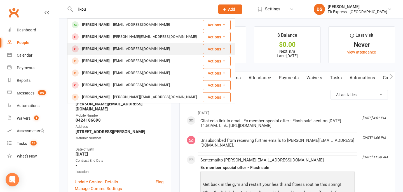
type input "likou"
click at [127, 45] on div "[EMAIL_ADDRESS][DOMAIN_NAME]" at bounding box center [141, 49] width 60 height 8
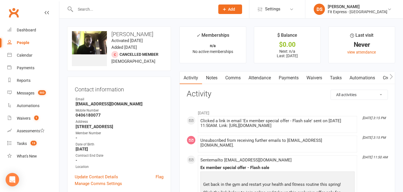
click at [134, 7] on input "text" at bounding box center [142, 9] width 137 height 8
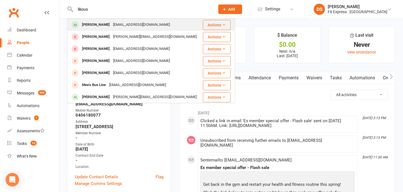
type input "likous"
click at [117, 25] on div "abigail.likousis@gmail.com" at bounding box center [141, 25] width 60 height 8
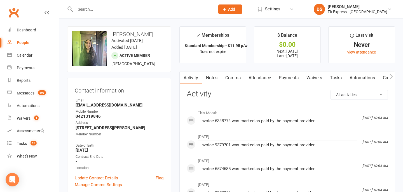
click at [98, 10] on input "text" at bounding box center [142, 9] width 137 height 8
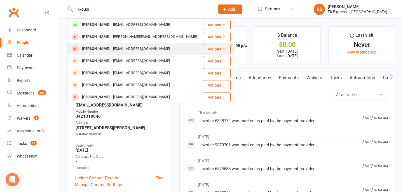
type input "likousi"
click at [97, 46] on div "James Likousis" at bounding box center [95, 49] width 31 height 8
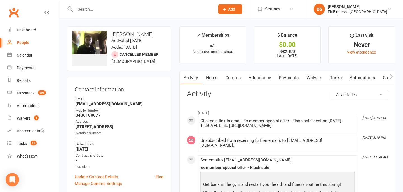
click at [97, 11] on input "text" at bounding box center [142, 9] width 137 height 8
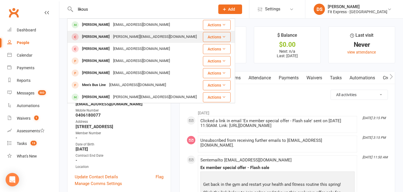
type input "likous"
click at [98, 36] on div "Peter Likousis" at bounding box center [95, 37] width 31 height 8
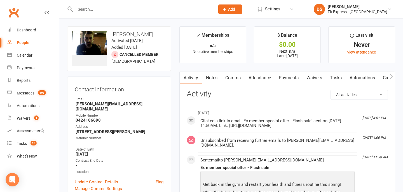
click at [13, 10] on link "Clubworx" at bounding box center [14, 13] width 14 height 14
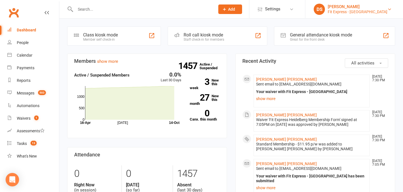
click at [325, 13] on div "DS" at bounding box center [319, 9] width 11 height 11
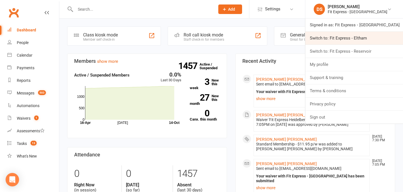
click at [337, 37] on link "Switch to: Fit Express - Eltham" at bounding box center [354, 38] width 98 height 13
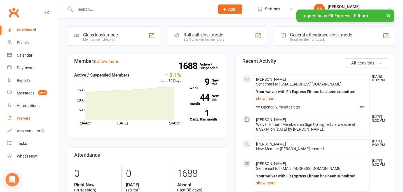
click at [27, 119] on div "Waivers" at bounding box center [24, 118] width 14 height 4
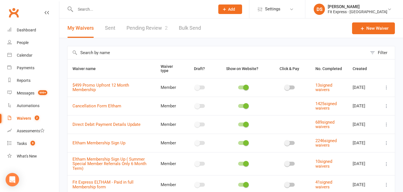
click at [144, 29] on link "Pending Review 2" at bounding box center [146, 27] width 41 height 19
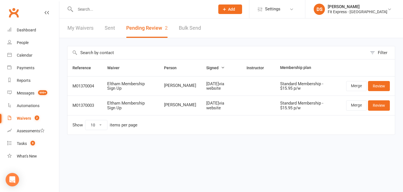
click at [12, 18] on link "Clubworx" at bounding box center [14, 13] width 14 height 14
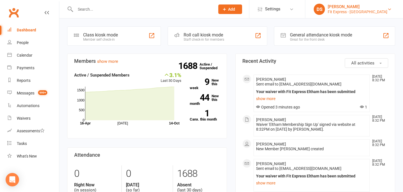
click at [361, 9] on div "Fit Express - [GEOGRAPHIC_DATA]" at bounding box center [358, 11] width 60 height 5
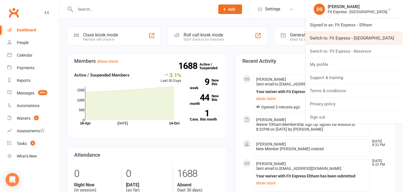
click at [345, 41] on link "Switch to: Fit Express - Heidelberg" at bounding box center [354, 38] width 98 height 13
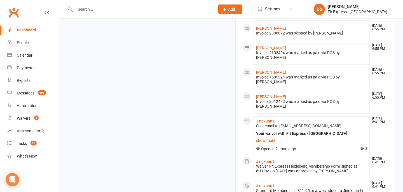
scroll to position [317, 0]
click at [10, 14] on link "Clubworx" at bounding box center [14, 13] width 14 height 14
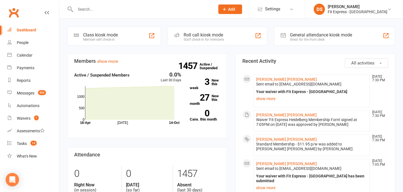
click at [150, 11] on input "text" at bounding box center [142, 9] width 137 height 8
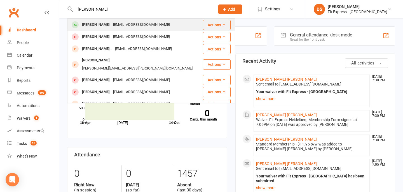
type input "ned timms"
click at [133, 24] on div "nedtimms2@gmail.com" at bounding box center [141, 25] width 60 height 8
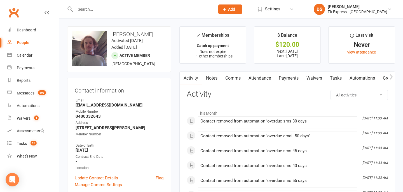
click at [286, 82] on link "Payments" at bounding box center [289, 78] width 28 height 13
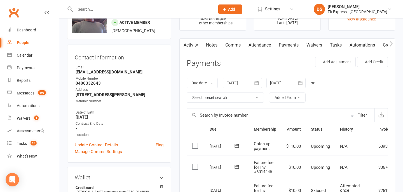
scroll to position [35, 0]
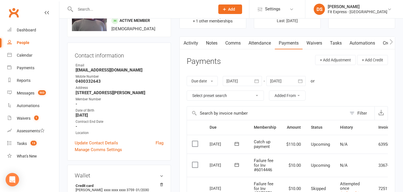
click at [314, 46] on link "Waivers" at bounding box center [315, 43] width 24 height 13
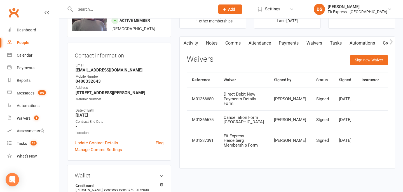
click at [288, 43] on link "Payments" at bounding box center [289, 43] width 28 height 13
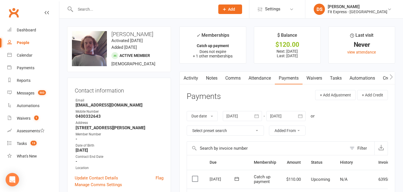
click at [7, 16] on link "Clubworx" at bounding box center [14, 13] width 14 height 14
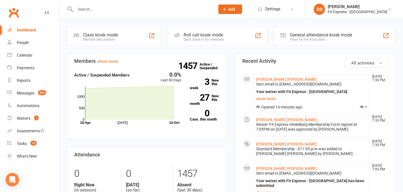
click at [8, 17] on link "Clubworx" at bounding box center [14, 13] width 14 height 14
click at [17, 114] on link "Waivers 1" at bounding box center [33, 118] width 52 height 13
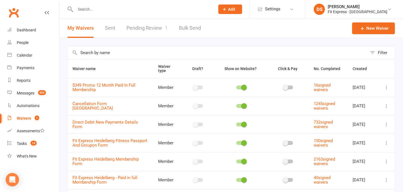
click at [141, 28] on link "Pending Review 1" at bounding box center [146, 27] width 41 height 19
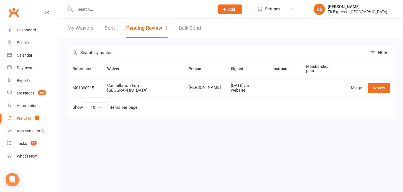
click at [153, 9] on input "text" at bounding box center [142, 9] width 137 height 8
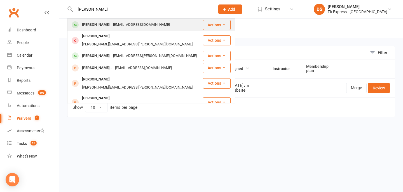
type input "[PERSON_NAME]"
click at [148, 24] on div "[PERSON_NAME] [EMAIL_ADDRESS][DOMAIN_NAME]" at bounding box center [135, 24] width 135 height 11
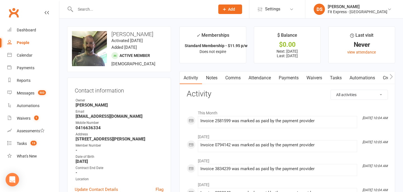
click at [284, 77] on link "Payments" at bounding box center [289, 77] width 28 height 13
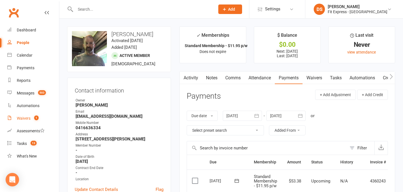
click at [40, 116] on link "Waivers 1" at bounding box center [33, 118] width 52 height 13
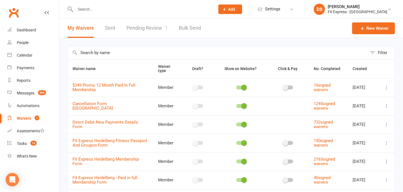
click at [125, 38] on div "Filter Waiver name Waiver type Draft? Show on Website? Click & Pay No. Complete…" at bounding box center [231, 149] width 344 height 223
click at [136, 31] on link "Pending Review 1" at bounding box center [146, 27] width 41 height 19
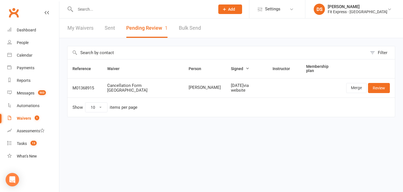
click at [127, 3] on div at bounding box center [139, 9] width 144 height 18
click at [126, 9] on input "text" at bounding box center [142, 9] width 137 height 8
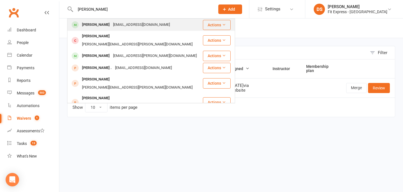
type input "[PERSON_NAME]"
click at [117, 28] on div "[EMAIL_ADDRESS][DOMAIN_NAME]" at bounding box center [141, 25] width 60 height 8
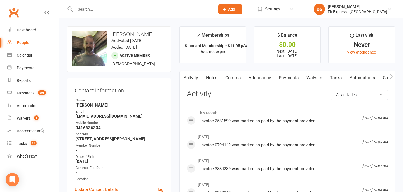
click at [215, 82] on link "Notes" at bounding box center [211, 77] width 19 height 13
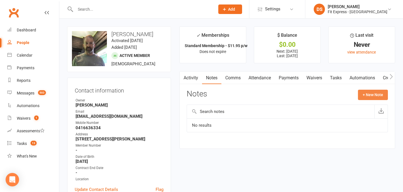
click at [364, 93] on button "+ New Note" at bounding box center [373, 95] width 30 height 10
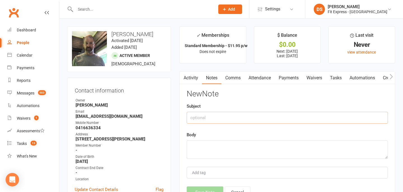
click at [258, 114] on input "text" at bounding box center [287, 118] width 201 height 12
type input "Fees owed to cancel"
click at [246, 137] on div "Body" at bounding box center [287, 144] width 201 height 27
click at [243, 146] on textarea at bounding box center [287, 149] width 201 height 18
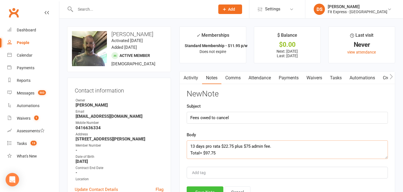
type textarea "13 days pro rata $22.75 plus $75 admin fee. Total= $97.75"
click at [214, 187] on button "Save Note" at bounding box center [205, 192] width 37 height 12
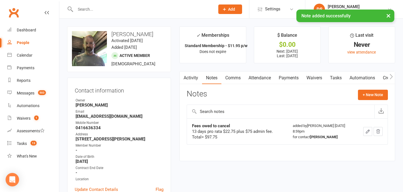
click at [287, 77] on link "Payments" at bounding box center [289, 77] width 28 height 13
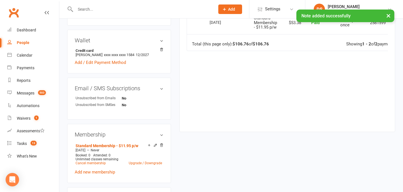
scroll to position [203, 0]
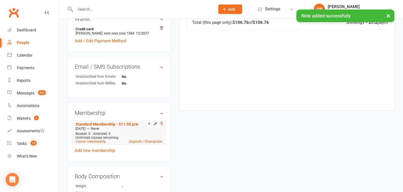
click at [162, 125] on icon at bounding box center [161, 123] width 3 height 3
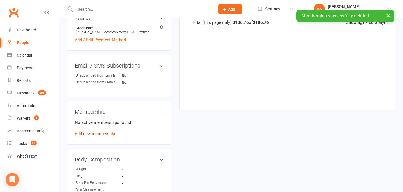
scroll to position [202, 0]
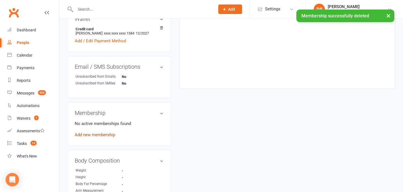
click at [101, 137] on link "Add new membership" at bounding box center [95, 134] width 40 height 5
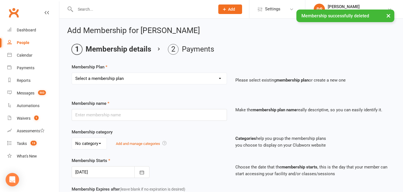
click at [142, 81] on select "Select a membership plan Create new Membership Plan Standard Membership 8.50pw …" at bounding box center [149, 78] width 155 height 11
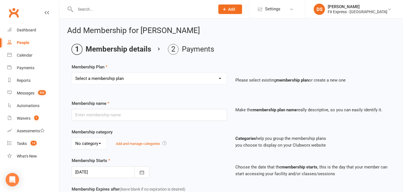
select select "25"
click at [72, 73] on select "Select a membership plan Create new Membership Plan Standard Membership 8.50pw …" at bounding box center [149, 78] width 155 height 11
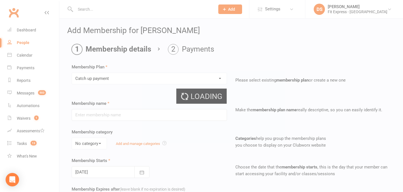
type input "Catch up payment"
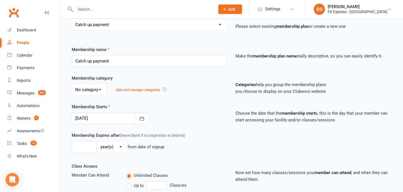
scroll to position [164, 0]
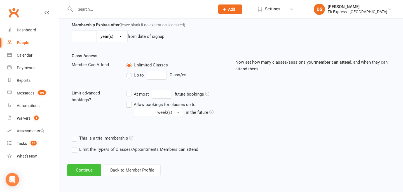
click at [89, 169] on button "Continue" at bounding box center [84, 170] width 34 height 12
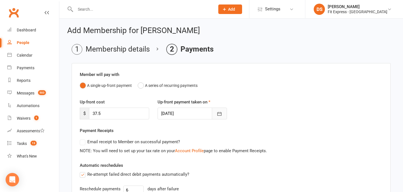
click at [217, 112] on icon "button" at bounding box center [219, 114] width 4 height 4
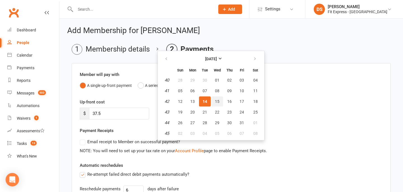
click at [218, 101] on span "15" at bounding box center [217, 101] width 4 height 4
type input "[DATE]"
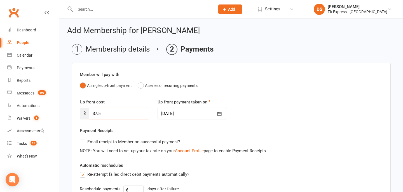
drag, startPoint x: 109, startPoint y: 114, endPoint x: 76, endPoint y: 114, distance: 33.3
click at [76, 114] on div "Up-front cost $ 37.5" at bounding box center [115, 109] width 78 height 21
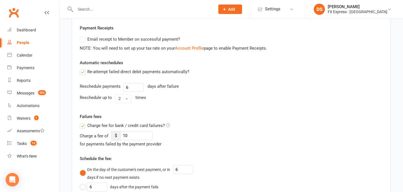
scroll to position [112, 0]
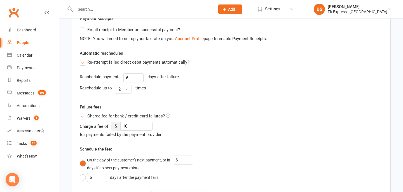
type input "97.75"
click at [88, 116] on span "Charge fee for bank / credit card failures?" at bounding box center [126, 115] width 78 height 6
click at [88, 112] on input "Charge fee for bank / credit card failures?" at bounding box center [125, 112] width 90 height 0
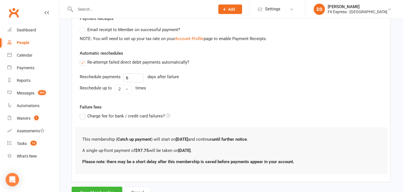
scroll to position [135, 0]
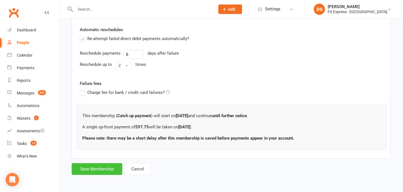
click at [98, 167] on button "Save Membership" at bounding box center [97, 169] width 51 height 12
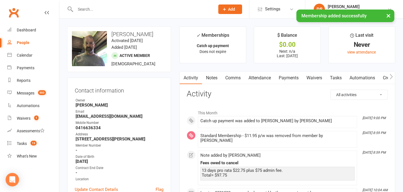
click at [284, 72] on link "Payments" at bounding box center [289, 77] width 28 height 13
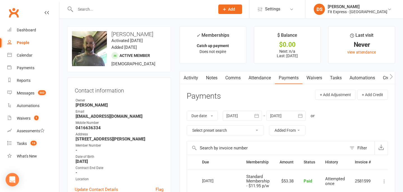
click at [212, 79] on link "Notes" at bounding box center [211, 77] width 19 height 13
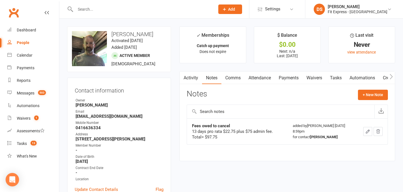
click at [288, 76] on link "Payments" at bounding box center [289, 77] width 28 height 13
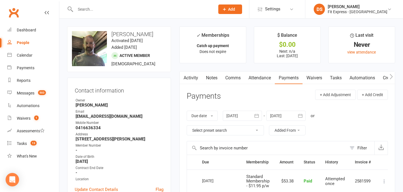
click at [287, 116] on div at bounding box center [285, 116] width 39 height 10
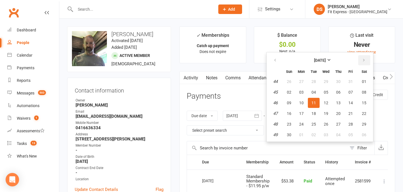
click at [362, 59] on button "button" at bounding box center [364, 60] width 12 height 10
click at [290, 80] on span "01" at bounding box center [289, 81] width 4 height 4
type input "[DATE]"
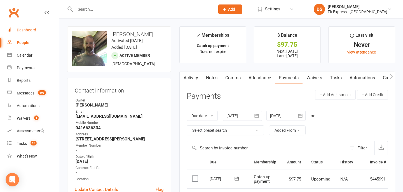
click at [27, 33] on link "Dashboard" at bounding box center [33, 30] width 52 height 13
